Goal: Transaction & Acquisition: Purchase product/service

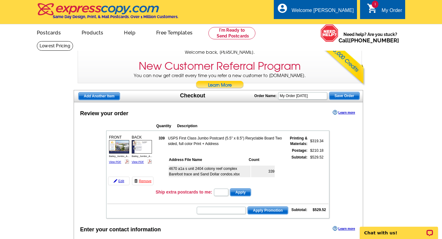
click at [209, 161] on th "Address File Name" at bounding box center [208, 160] width 79 height 6
click at [218, 161] on th "Address File Name" at bounding box center [208, 160] width 79 height 6
click at [226, 161] on th "Address File Name" at bounding box center [208, 160] width 79 height 6
click at [230, 94] on div "Add Another Item Checkout Order Name: My Order [DATE] Save Order" at bounding box center [219, 96] width 290 height 12
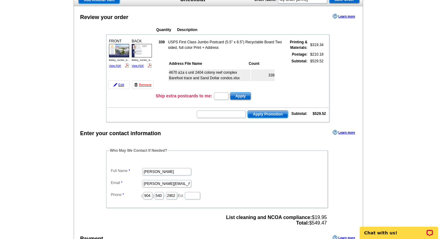
scroll to position [84, 0]
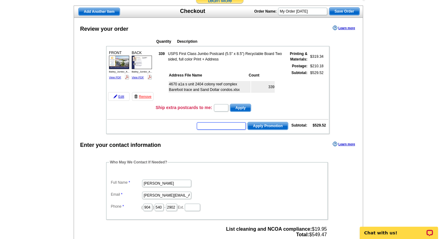
click at [221, 125] on input "text" at bounding box center [221, 125] width 49 height 7
paste input "CC2330"
type input "CC2330"
click at [265, 125] on span "Apply Promotion" at bounding box center [268, 125] width 40 height 7
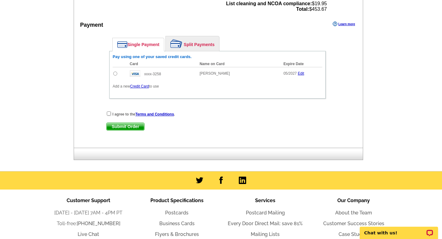
scroll to position [273, 0]
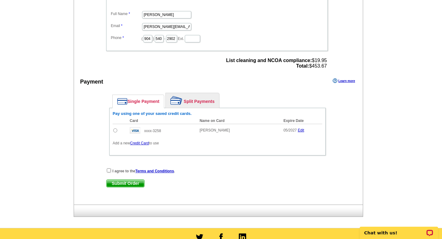
click at [322, 67] on span "List cleaning and NCOA compliance: $19.95 Total: $453.67" at bounding box center [276, 63] width 101 height 11
copy span "453.67"
click at [115, 130] on input "radio" at bounding box center [115, 130] width 4 height 4
radio input "true"
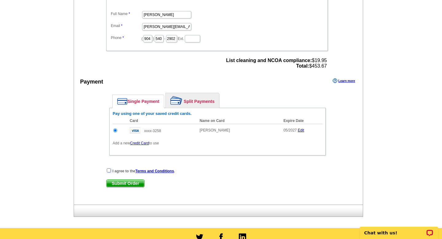
click at [109, 170] on input "checkbox" at bounding box center [109, 170] width 4 height 4
checkbox input "true"
click at [119, 183] on span "Submit Order" at bounding box center [126, 183] width 38 height 7
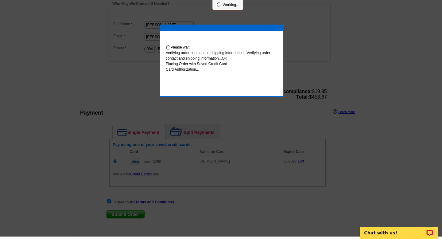
scroll to position [270, 0]
